Goal: Task Accomplishment & Management: Use online tool/utility

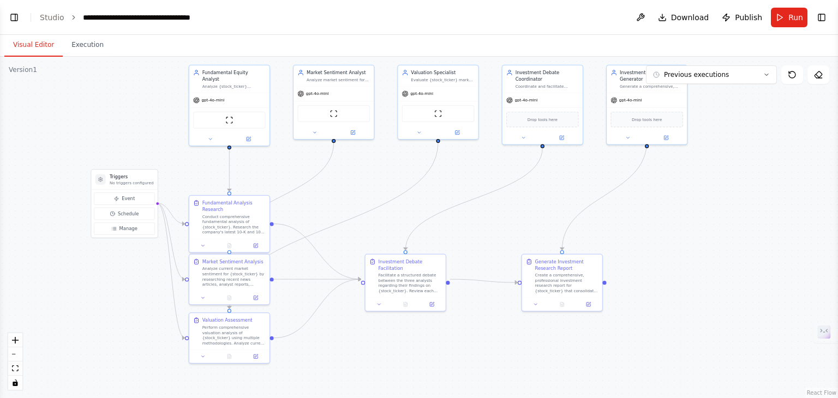
scroll to position [7423, 0]
click at [768, 82] on button "Previous executions" at bounding box center [711, 74] width 131 height 19
click at [767, 199] on div ".deletable-edge-delete-btn { width: 20px; height: 20px; border: 0px solid #ffff…" at bounding box center [419, 228] width 838 height 342
click at [744, 184] on div ".deletable-edge-delete-btn { width: 20px; height: 20px; border: 0px solid #ffff…" at bounding box center [419, 228] width 838 height 342
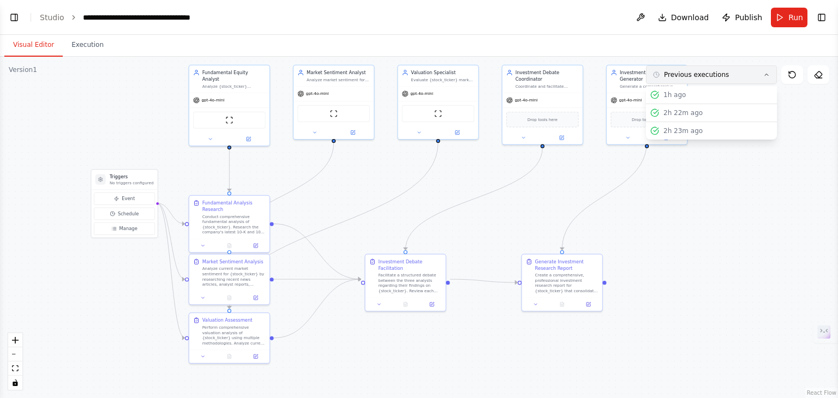
click at [764, 75] on icon at bounding box center [766, 74] width 7 height 7
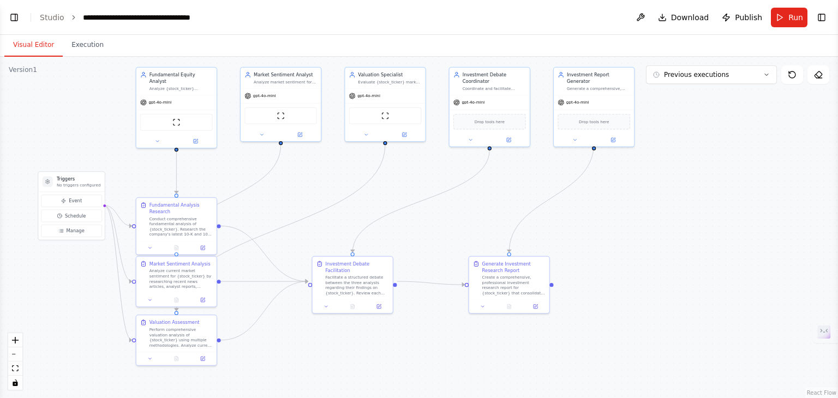
drag, startPoint x: 726, startPoint y: 164, endPoint x: 673, endPoint y: 166, distance: 53.0
click at [673, 166] on div ".deletable-edge-delete-btn { width: 20px; height: 20px; border: 0px solid #ffff…" at bounding box center [419, 228] width 838 height 342
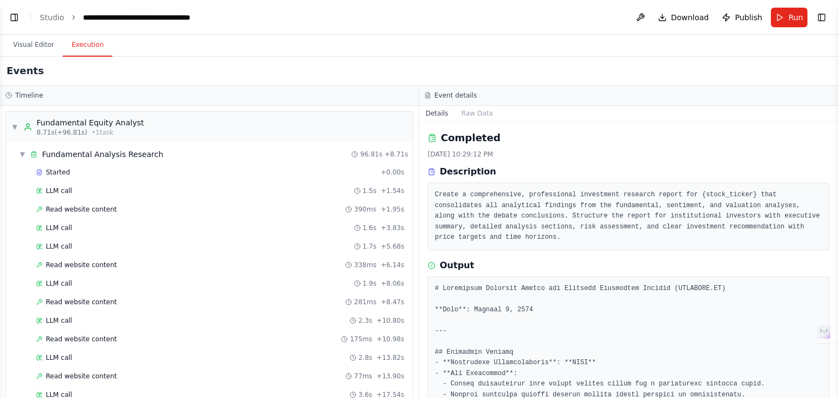
scroll to position [845, 0]
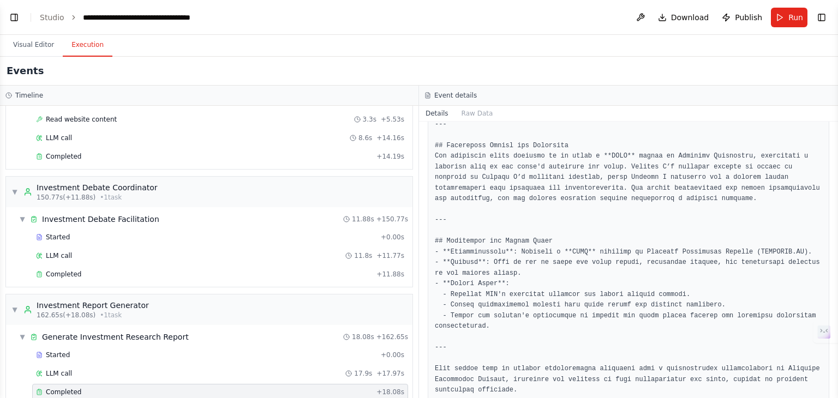
click at [86, 44] on button "Execution" at bounding box center [88, 45] width 50 height 23
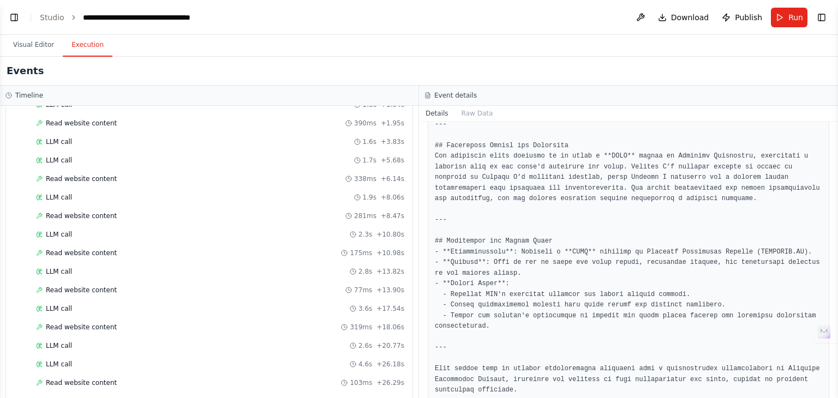
scroll to position [0, 0]
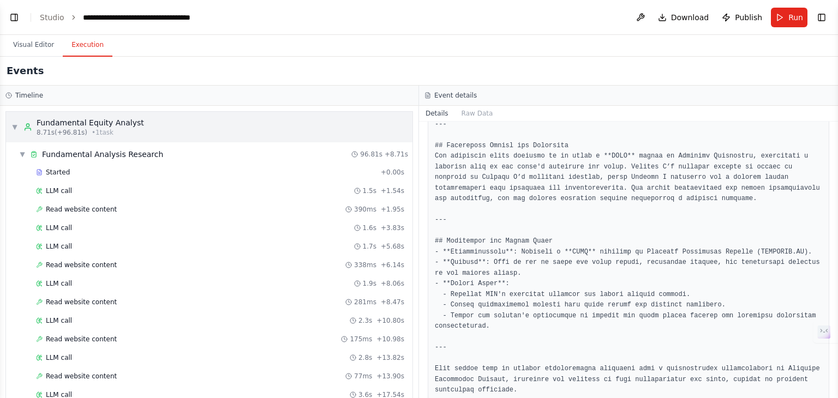
click at [80, 134] on div "8.71s (+96.81s) • 1 task" at bounding box center [90, 132] width 107 height 9
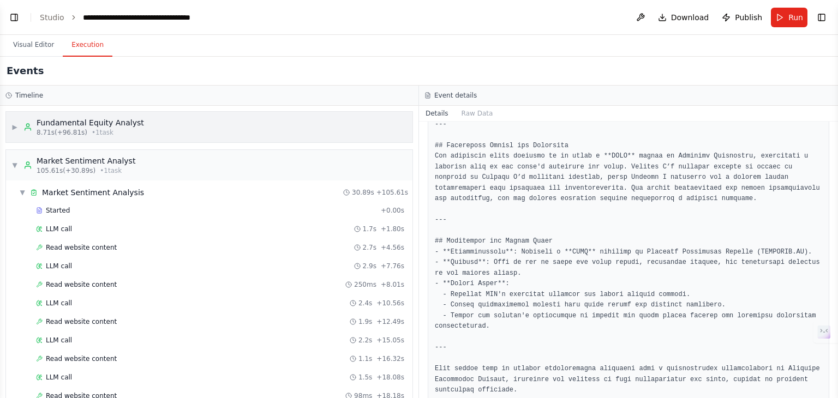
click at [80, 134] on div "8.71s (+96.81s) • 1 task" at bounding box center [90, 132] width 107 height 9
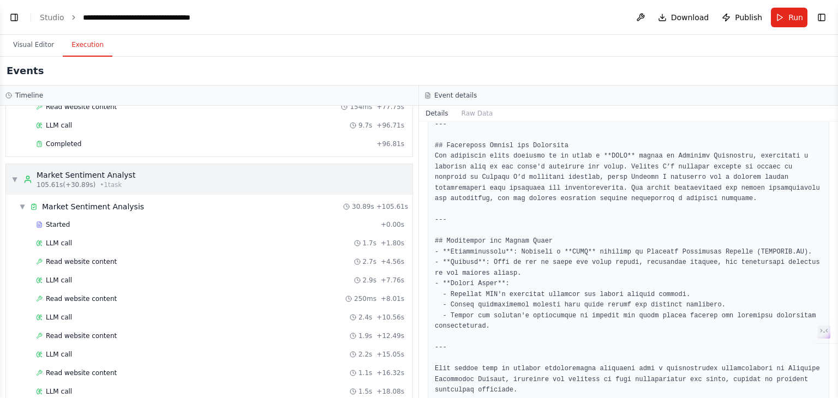
scroll to position [956, 0]
click at [59, 140] on span "Completed" at bounding box center [63, 144] width 35 height 9
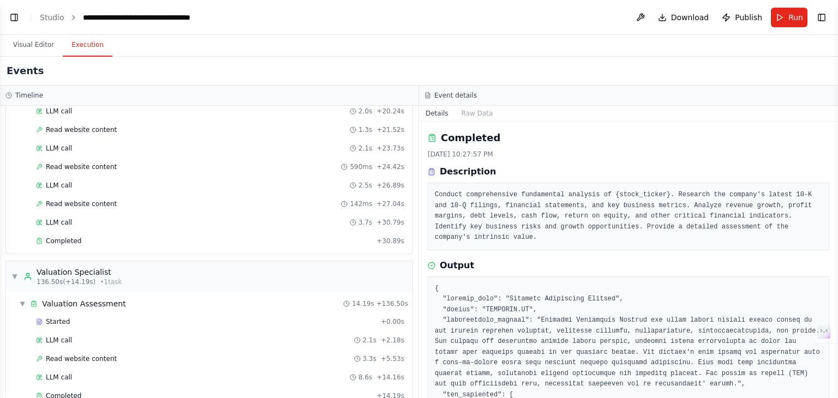
scroll to position [1273, 0]
click at [79, 237] on div "Completed" at bounding box center [204, 241] width 336 height 9
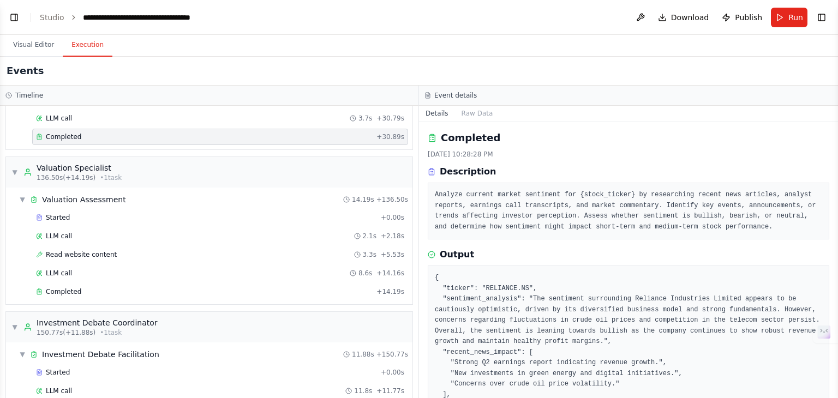
scroll to position [1379, 0]
click at [94, 286] on div "Completed" at bounding box center [204, 290] width 336 height 9
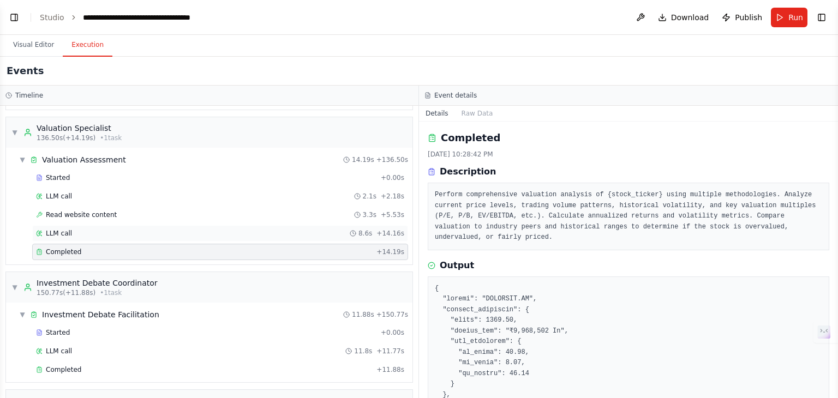
scroll to position [1513, 0]
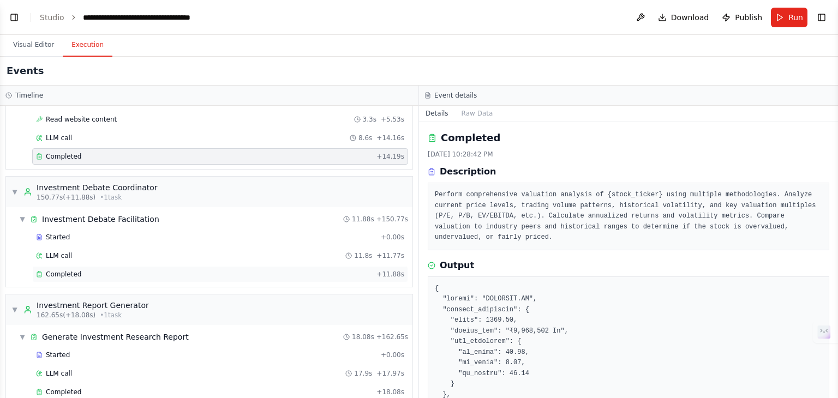
click at [100, 270] on div "Completed" at bounding box center [204, 274] width 336 height 9
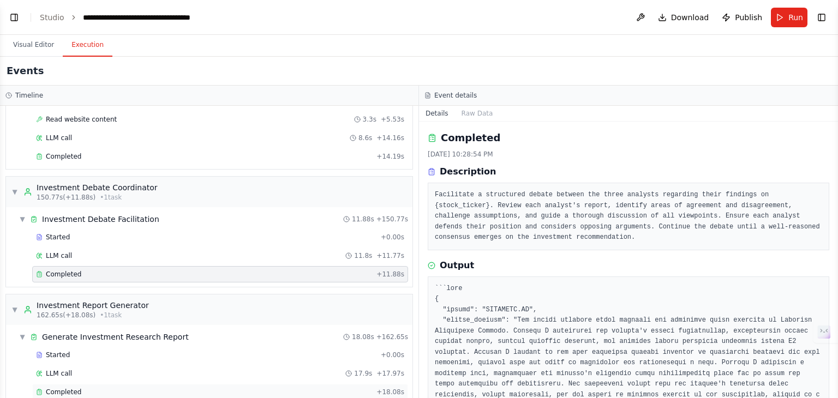
click at [58, 388] on span "Completed" at bounding box center [63, 392] width 35 height 9
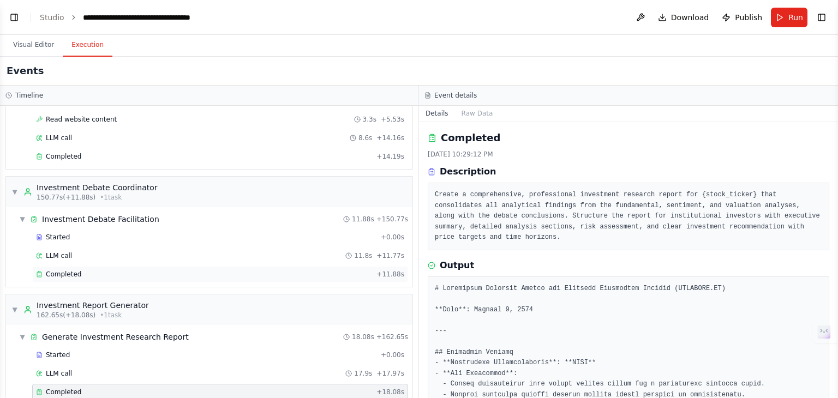
click at [58, 270] on span "Completed" at bounding box center [63, 274] width 35 height 9
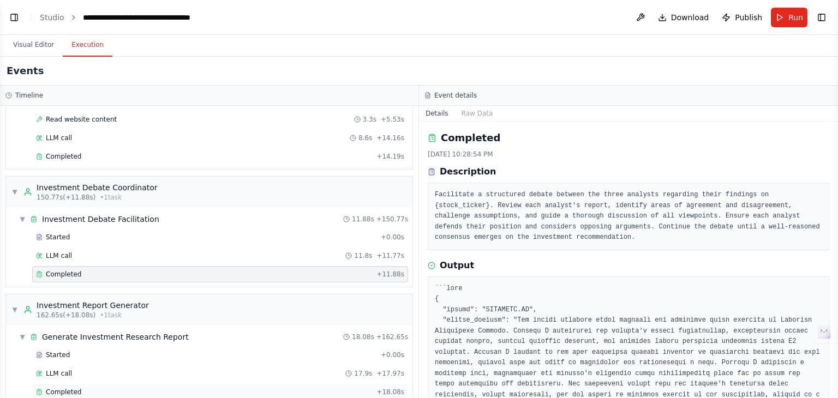
click at [187, 388] on div "Completed" at bounding box center [204, 392] width 336 height 9
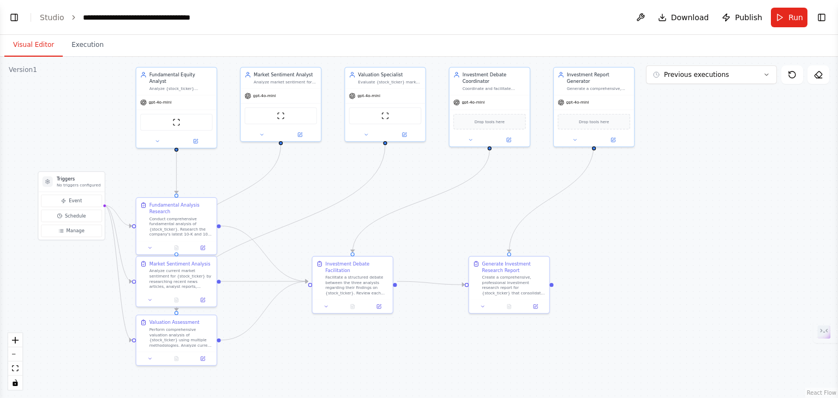
click at [39, 43] on button "Visual Editor" at bounding box center [33, 45] width 58 height 23
click at [162, 136] on button at bounding box center [157, 140] width 37 height 8
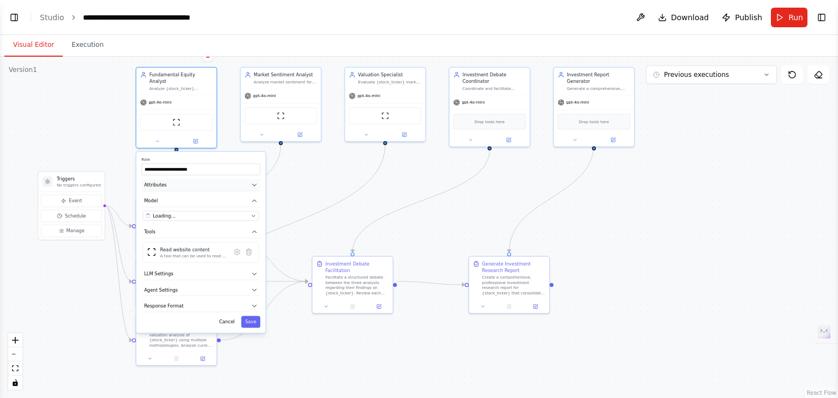
click at [194, 179] on button "Attributes" at bounding box center [200, 185] width 119 height 12
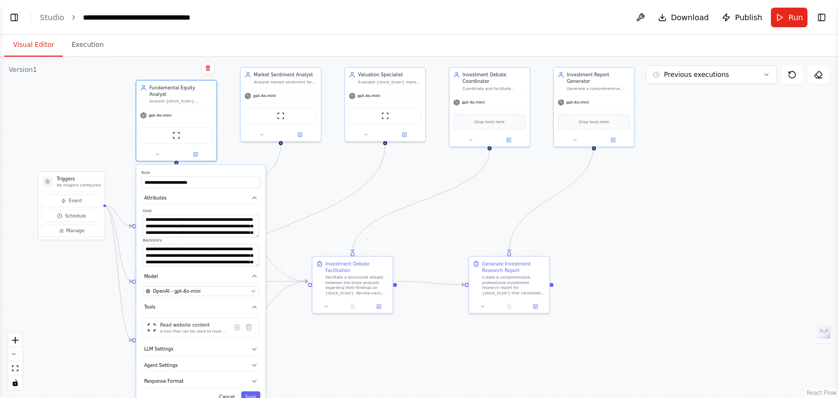
drag, startPoint x: 257, startPoint y: 217, endPoint x: 258, endPoint y: 232, distance: 15.3
click at [258, 237] on label "Backstory" at bounding box center [201, 239] width 116 height 5
click at [90, 99] on div ".deletable-edge-delete-btn { width: 20px; height: 20px; border: 0px solid #ffff…" at bounding box center [419, 228] width 838 height 342
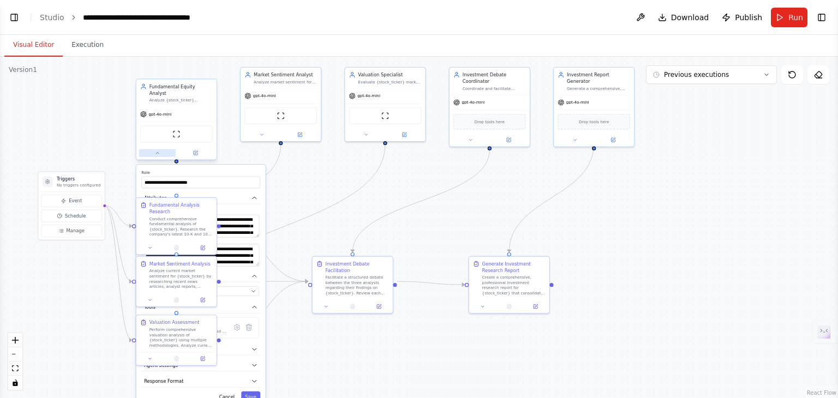
click at [159, 149] on button at bounding box center [157, 153] width 37 height 8
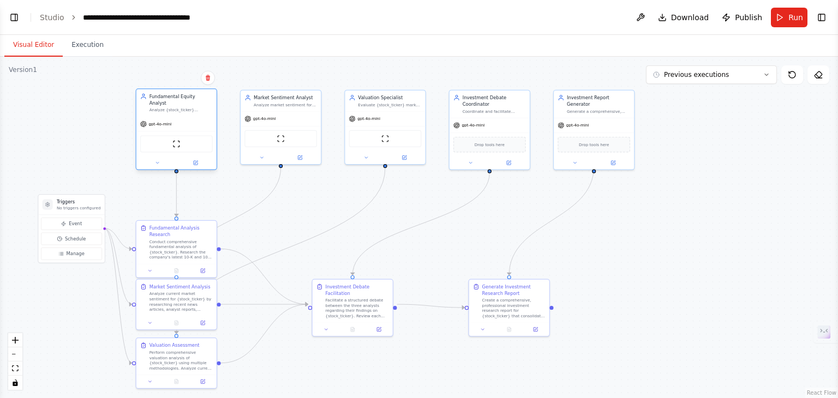
drag, startPoint x: 179, startPoint y: 88, endPoint x: 180, endPoint y: 100, distance: 12.1
click at [180, 100] on div "Fundamental Equity Analyst Analyze {stock_ticker} company fundamentals using fi…" at bounding box center [181, 103] width 63 height 20
click at [218, 185] on div ".deletable-edge-delete-btn { width: 20px; height: 20px; border: 0px solid #ffff…" at bounding box center [419, 228] width 838 height 342
click at [159, 160] on icon at bounding box center [157, 162] width 5 height 5
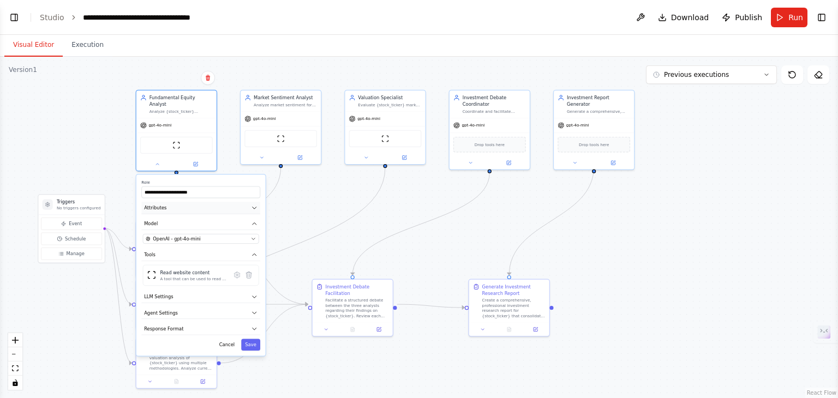
click at [251, 205] on icon "button" at bounding box center [254, 208] width 7 height 7
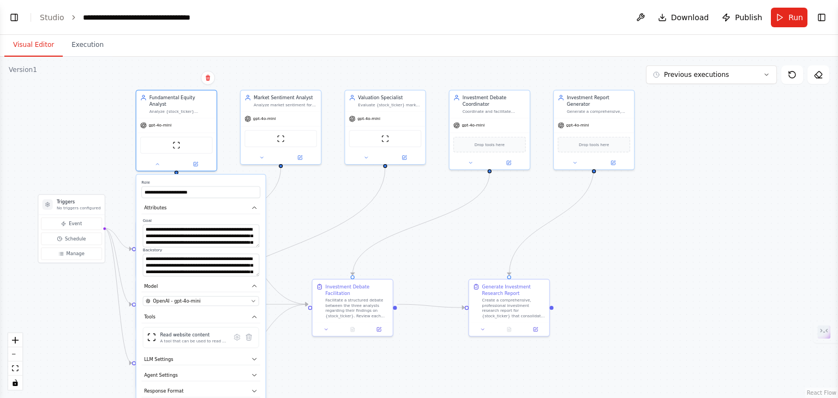
click at [256, 247] on label "Backstory" at bounding box center [201, 249] width 116 height 5
click at [260, 238] on div "**********" at bounding box center [200, 247] width 119 height 58
click at [251, 271] on div "**********" at bounding box center [200, 297] width 129 height 244
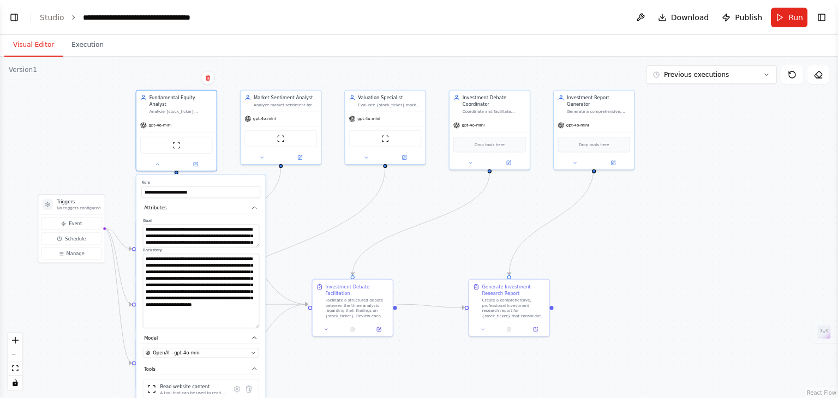
drag, startPoint x: 256, startPoint y: 266, endPoint x: 259, endPoint y: 317, distance: 51.3
click at [259, 317] on textarea "**********" at bounding box center [201, 291] width 116 height 74
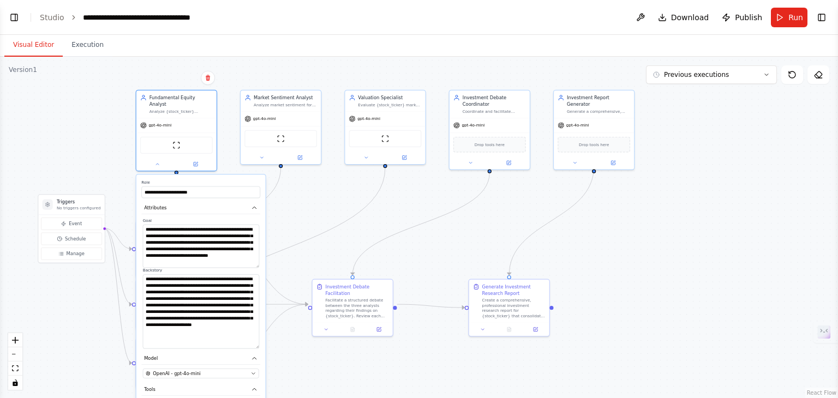
drag, startPoint x: 256, startPoint y: 239, endPoint x: 257, endPoint y: 260, distance: 21.3
click at [257, 260] on textarea "**********" at bounding box center [201, 247] width 116 height 44
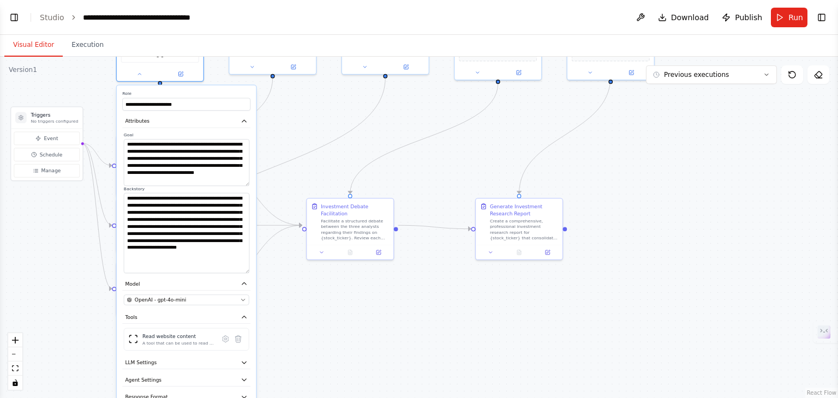
drag, startPoint x: 636, startPoint y: 220, endPoint x: 633, endPoint y: 140, distance: 80.2
click at [633, 140] on div ".deletable-edge-delete-btn { width: 20px; height: 20px; border: 0px solid #ffff…" at bounding box center [419, 228] width 838 height 342
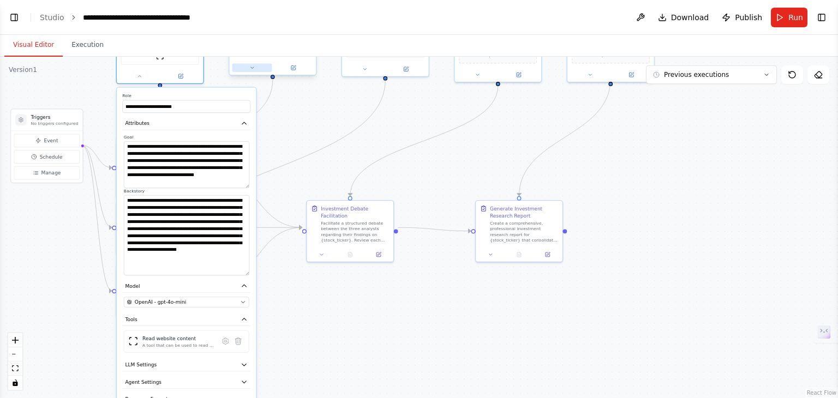
click at [254, 67] on icon at bounding box center [251, 67] width 5 height 5
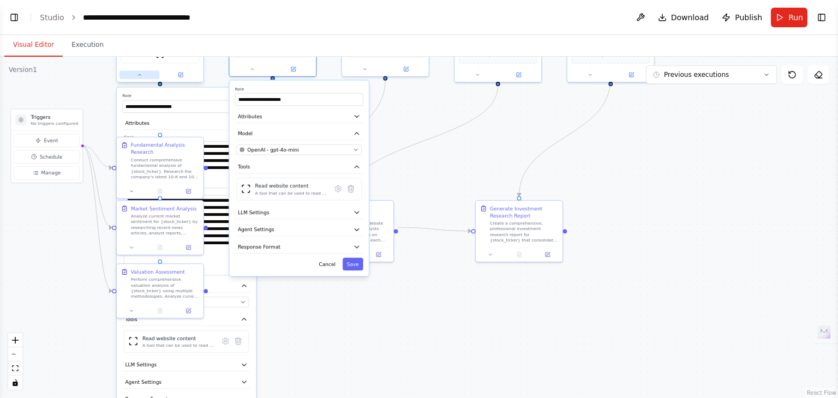
click at [148, 71] on button at bounding box center [139, 74] width 40 height 8
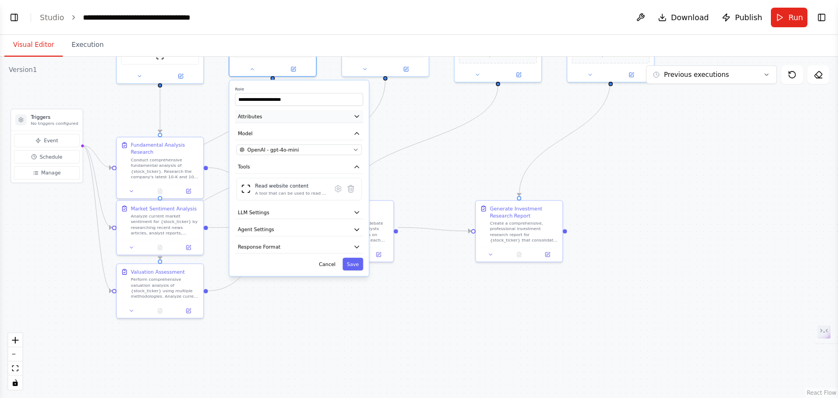
click at [351, 117] on button "Attributes" at bounding box center [299, 116] width 128 height 13
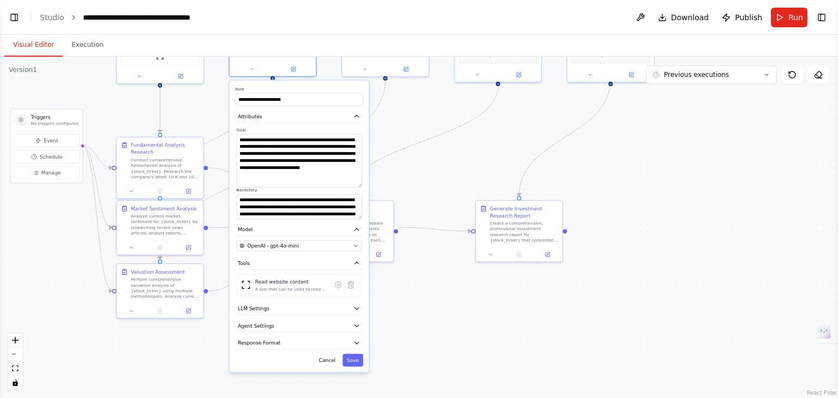
drag, startPoint x: 360, startPoint y: 156, endPoint x: 356, endPoint y: 184, distance: 28.1
click at [356, 184] on textarea "**********" at bounding box center [298, 160] width 125 height 53
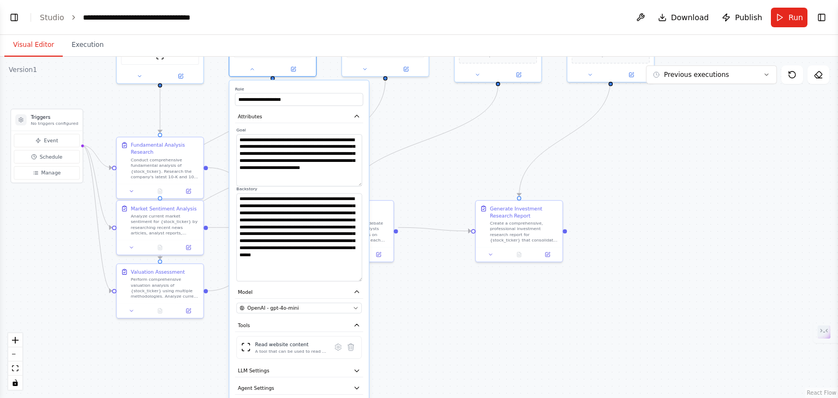
drag, startPoint x: 359, startPoint y: 214, endPoint x: 360, endPoint y: 278, distance: 63.8
click at [360, 278] on textarea "**********" at bounding box center [298, 238] width 125 height 88
click at [255, 70] on button at bounding box center [252, 68] width 40 height 8
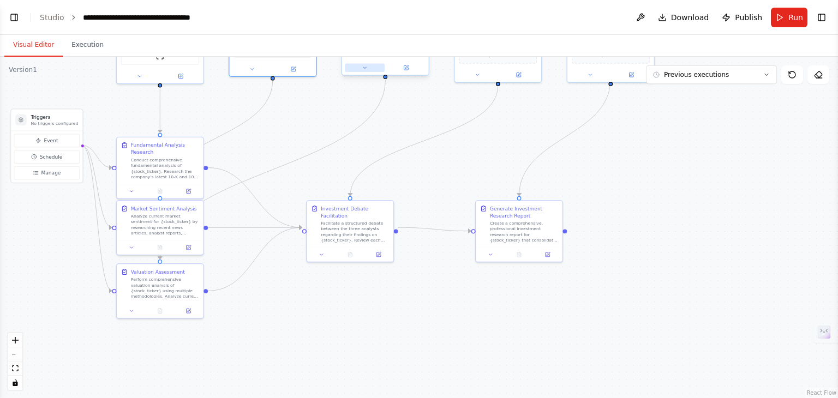
click at [364, 70] on button at bounding box center [365, 68] width 40 height 8
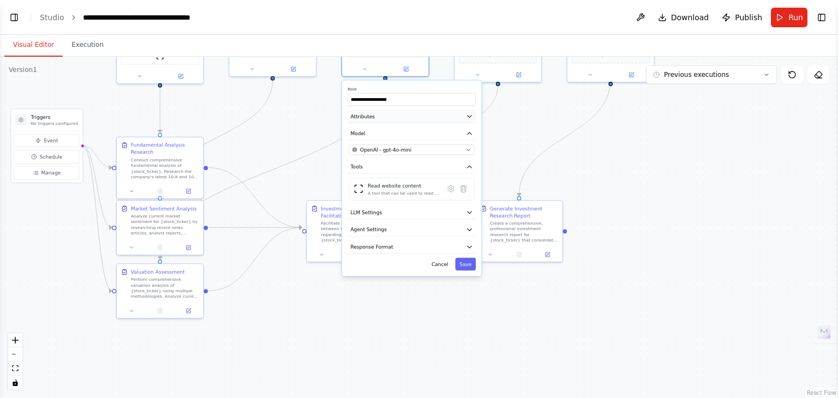
click at [469, 116] on icon "button" at bounding box center [470, 117] width 4 height 2
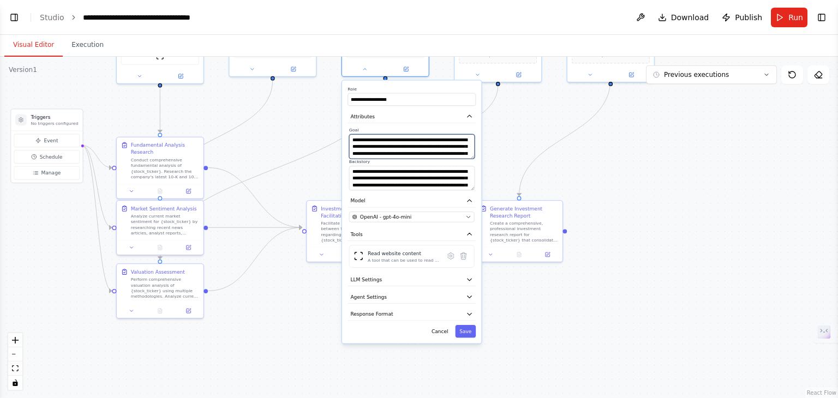
click at [471, 158] on textarea "**********" at bounding box center [411, 146] width 125 height 25
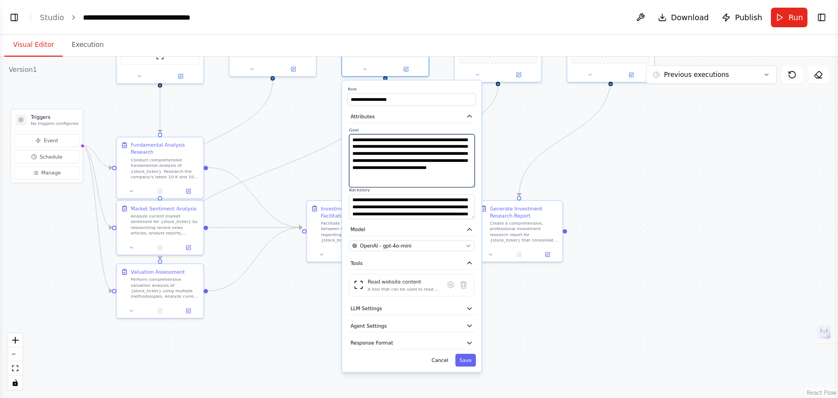
drag, startPoint x: 472, startPoint y: 156, endPoint x: 468, endPoint y: 186, distance: 29.8
click at [468, 186] on textarea "**********" at bounding box center [411, 160] width 125 height 53
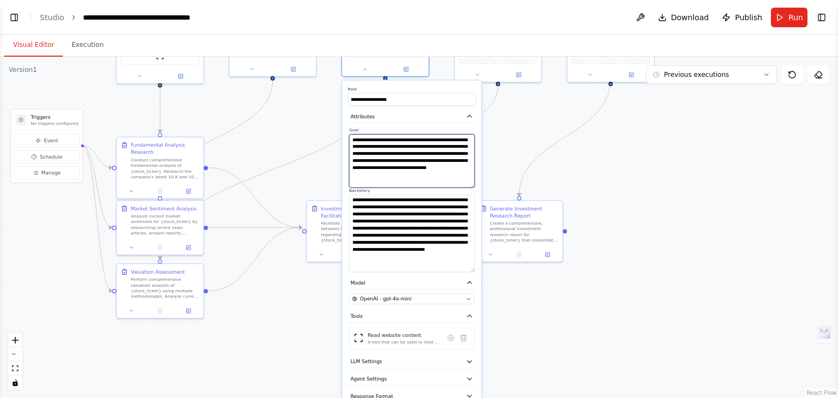
drag, startPoint x: 471, startPoint y: 216, endPoint x: 474, endPoint y: 269, distance: 53.0
click at [474, 269] on textarea "**********" at bounding box center [411, 233] width 125 height 77
click at [654, 293] on div ".deletable-edge-delete-btn { width: 20px; height: 20px; border: 0px solid #ffff…" at bounding box center [419, 228] width 838 height 342
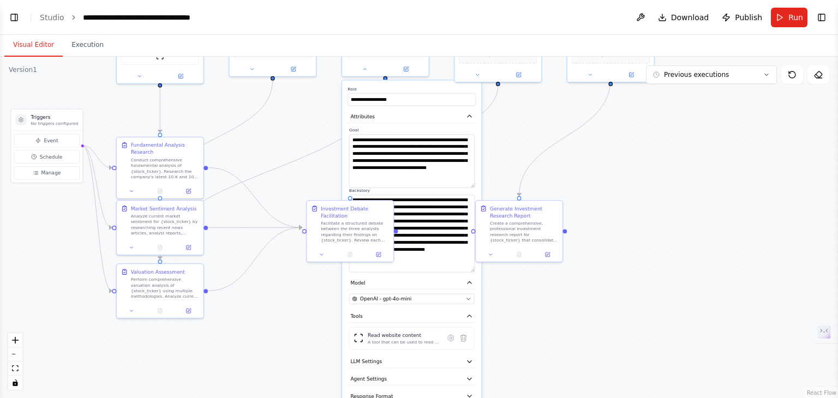
click at [417, 86] on label "Role" at bounding box center [412, 88] width 128 height 5
click at [367, 70] on button at bounding box center [365, 68] width 40 height 8
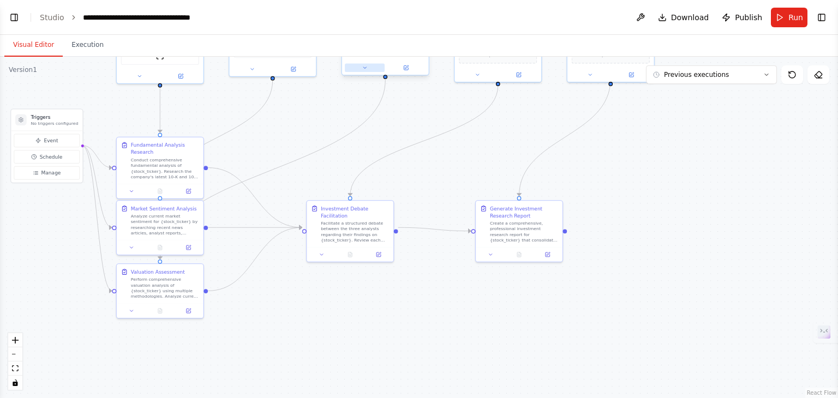
click at [367, 70] on button at bounding box center [365, 68] width 40 height 8
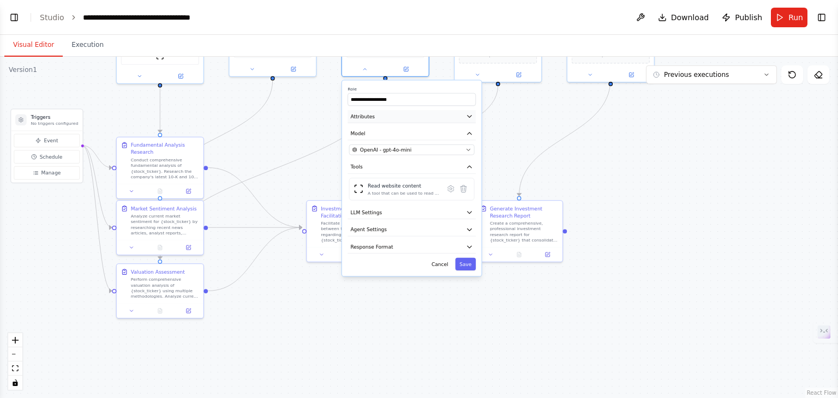
click at [470, 116] on icon "button" at bounding box center [470, 117] width 4 height 2
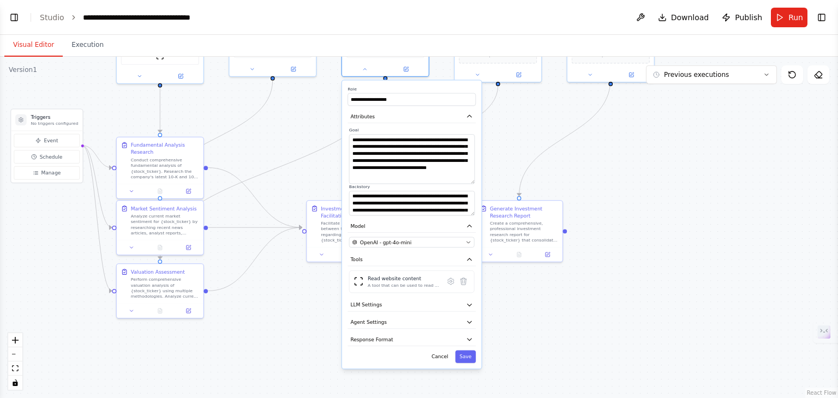
drag, startPoint x: 471, startPoint y: 156, endPoint x: 471, endPoint y: 182, distance: 26.2
click at [471, 182] on textarea "**********" at bounding box center [411, 159] width 125 height 50
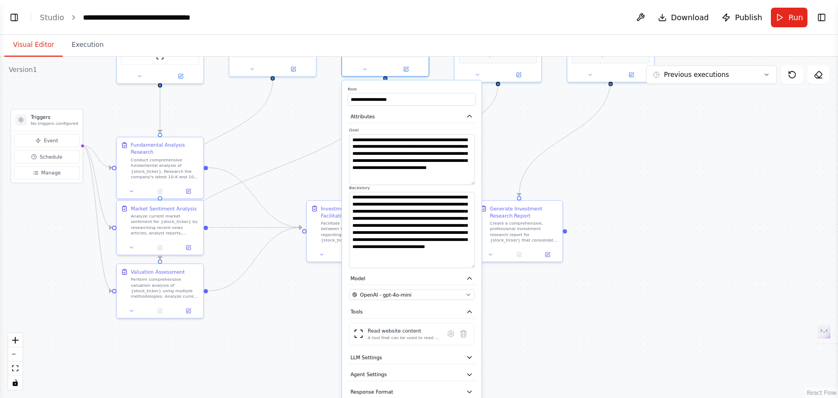
drag, startPoint x: 473, startPoint y: 212, endPoint x: 471, endPoint y: 265, distance: 52.4
click at [471, 265] on textarea "**********" at bounding box center [411, 230] width 125 height 76
